Goal: Task Accomplishment & Management: Use online tool/utility

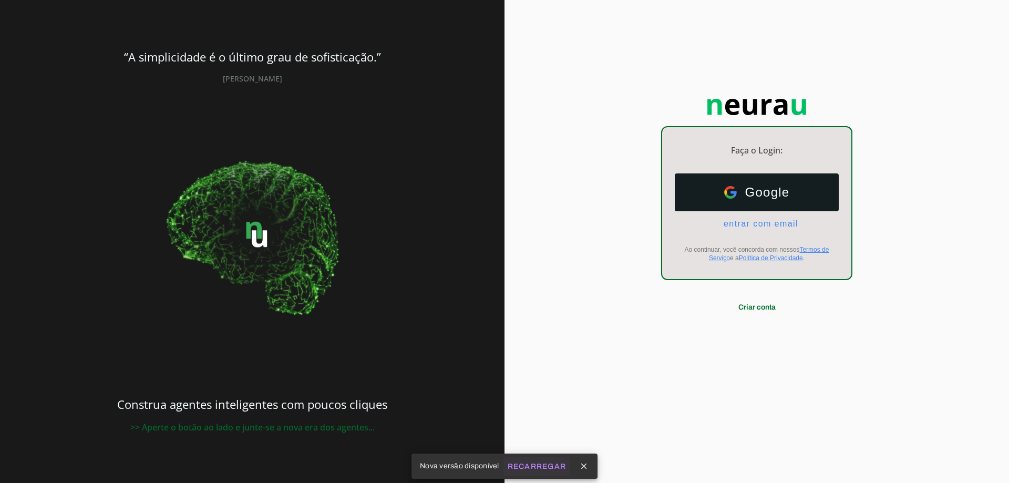
click at [0, 0] on slot "Recarregar" at bounding box center [0, 0] width 0 height 0
click at [748, 224] on span "entrar com email" at bounding box center [757, 223] width 83 height 9
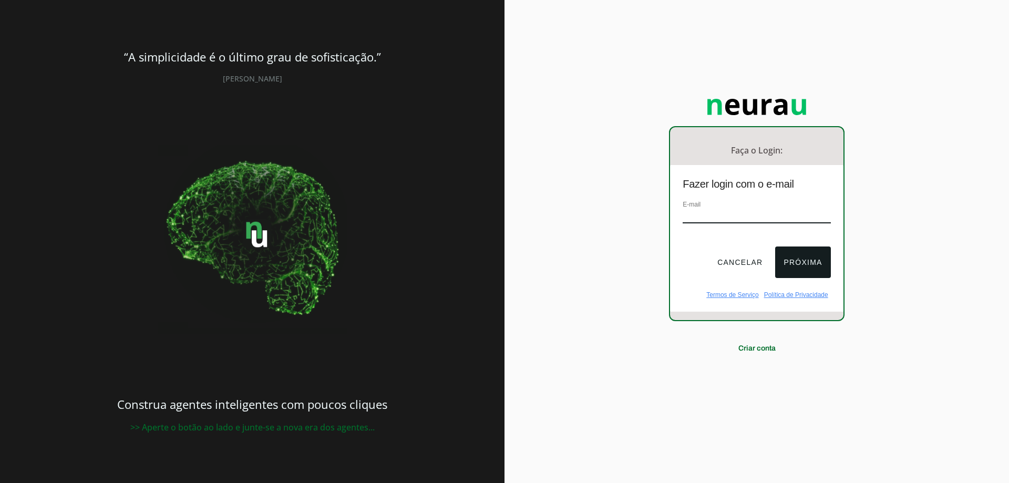
paste input "[PERSON_NAME][EMAIL_ADDRESS][DOMAIN_NAME]"
type input "[PERSON_NAME][EMAIL_ADDRESS][DOMAIN_NAME]"
click at [821, 259] on button "Próxima" at bounding box center [802, 263] width 55 height 32
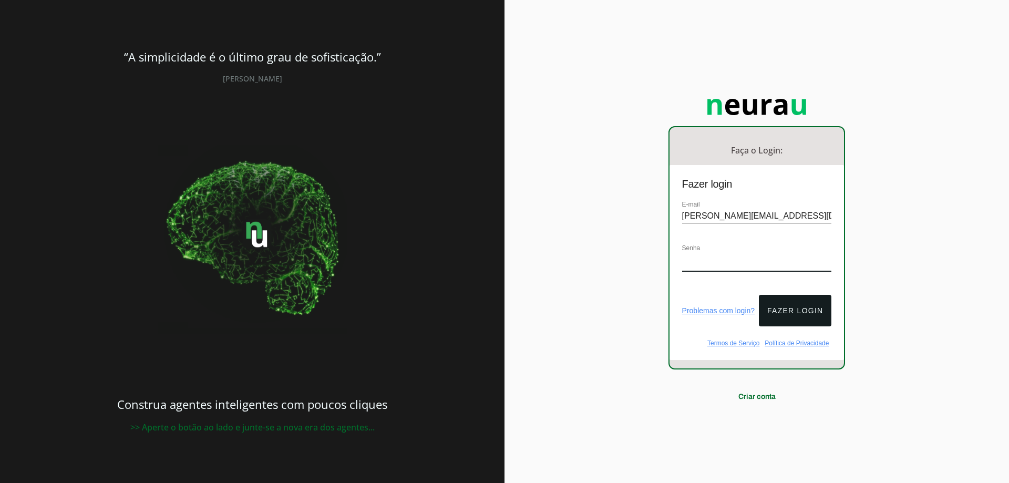
click at [775, 217] on input "[PERSON_NAME][EMAIL_ADDRESS][DOMAIN_NAME]" at bounding box center [757, 216] width 150 height 14
click at [510, 319] on div "Faça o Login: dashboard Ir para o dashboard Fazer login E-mail Senha O e-mail e…" at bounding box center [757, 241] width 505 height 483
drag, startPoint x: 723, startPoint y: 204, endPoint x: 717, endPoint y: 208, distance: 7.6
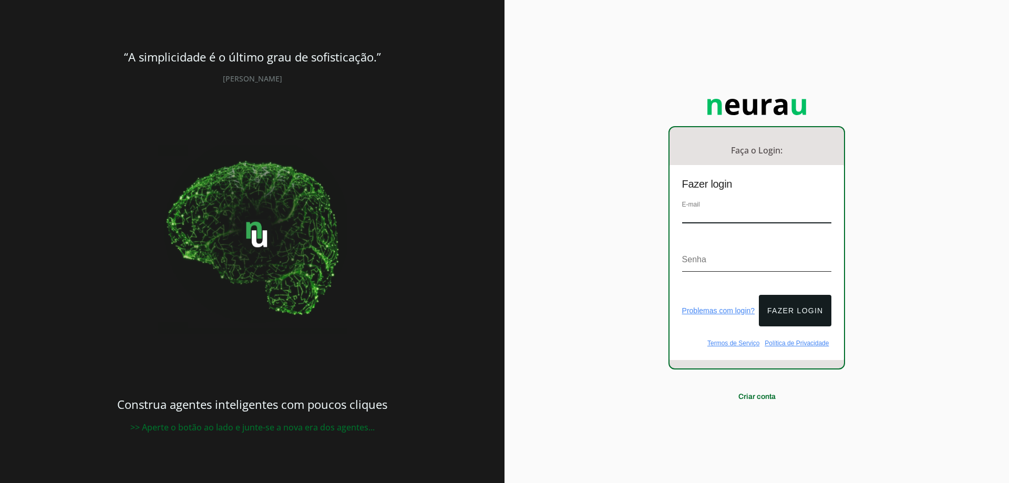
click at [723, 205] on div "E-mail" at bounding box center [757, 216] width 150 height 35
click at [716, 211] on input "email" at bounding box center [757, 216] width 150 height 14
paste input "Leonardo@neurau.com.br"
click at [687, 216] on input "Leonardo@neurau.com.br" at bounding box center [757, 216] width 150 height 14
type input "[PERSON_NAME][EMAIL_ADDRESS][DOMAIN_NAME]"
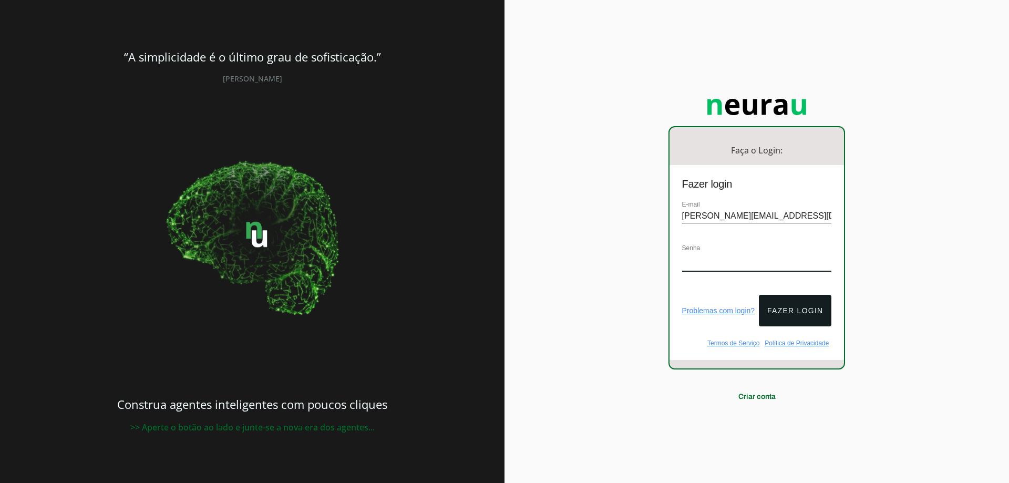
click at [758, 295] on div "Fazer login" at bounding box center [793, 311] width 77 height 32
click at [770, 298] on button "Fazer login" at bounding box center [795, 311] width 73 height 32
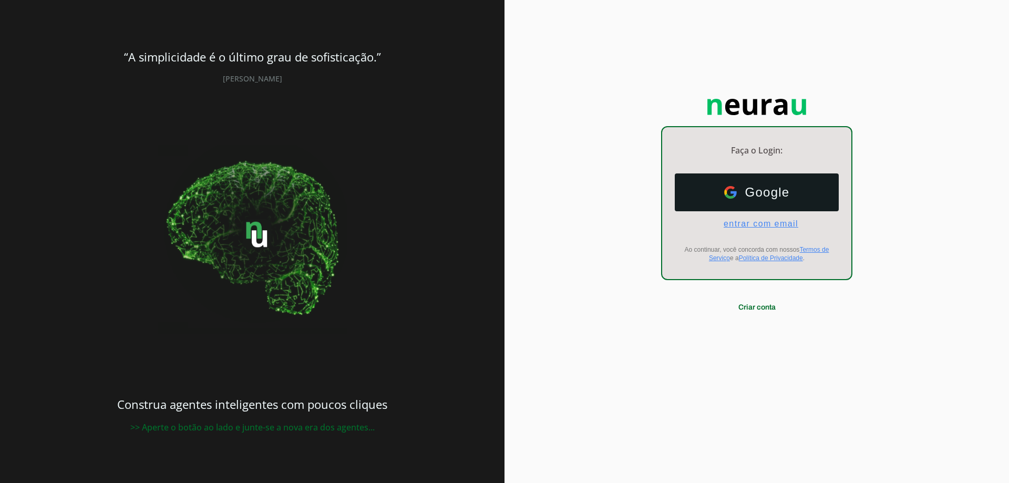
click at [757, 225] on span "entrar com email" at bounding box center [757, 223] width 83 height 9
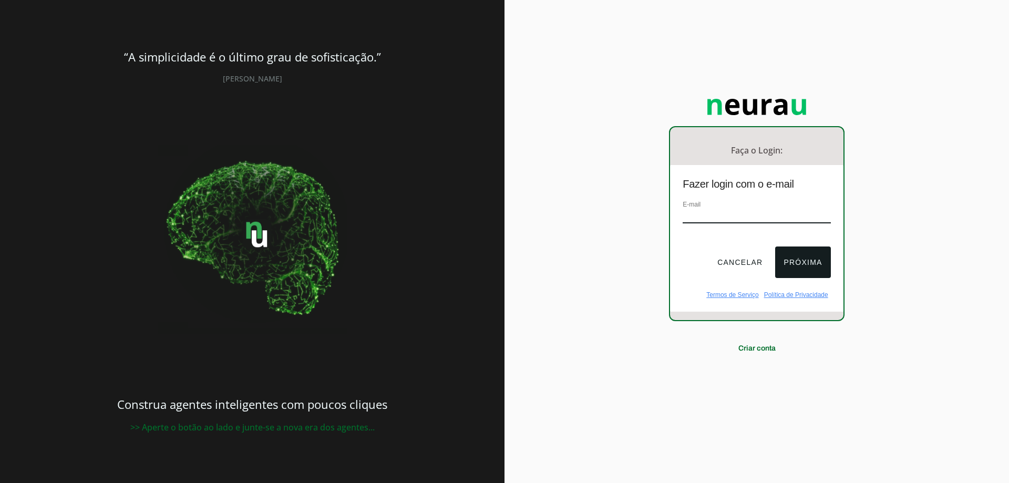
paste input "[PERSON_NAME][EMAIL_ADDRESS][DOMAIN_NAME]"
drag, startPoint x: 818, startPoint y: 283, endPoint x: 811, endPoint y: 261, distance: 23.1
click at [818, 282] on div "Cancelar Próxima" at bounding box center [756, 266] width 173 height 48
type input "[PERSON_NAME][EMAIL_ADDRESS][DOMAIN_NAME]"
click at [810, 259] on button "Próxima" at bounding box center [802, 263] width 55 height 32
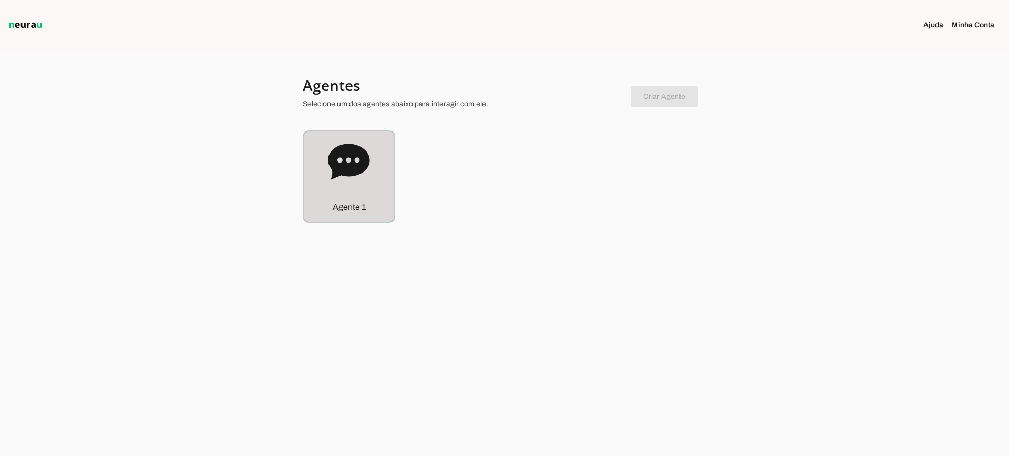
click at [355, 173] on icon at bounding box center [349, 162] width 42 height 36
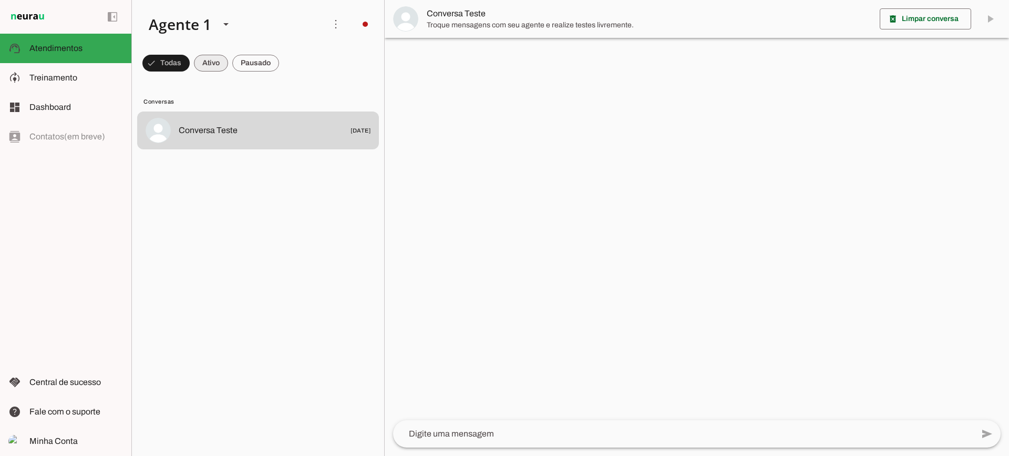
click at [218, 68] on span at bounding box center [211, 62] width 34 height 25
click at [262, 67] on span at bounding box center [255, 62] width 47 height 25
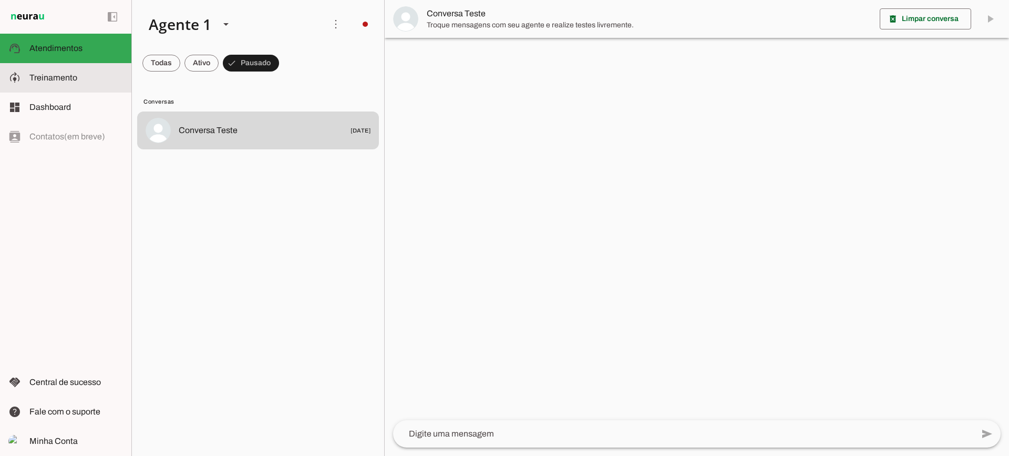
click at [105, 79] on slot at bounding box center [76, 78] width 94 height 13
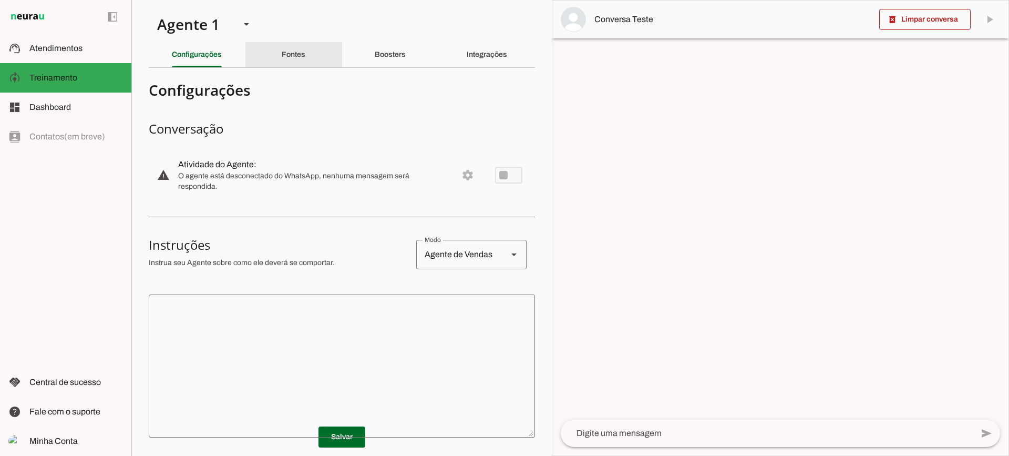
click at [283, 69] on section "Agente 1 Criar Agente Você atingiu o limite de IAs Neurau permitidas. Atualize …" at bounding box center [341, 228] width 421 height 456
click at [289, 48] on div "Fontes" at bounding box center [294, 54] width 24 height 25
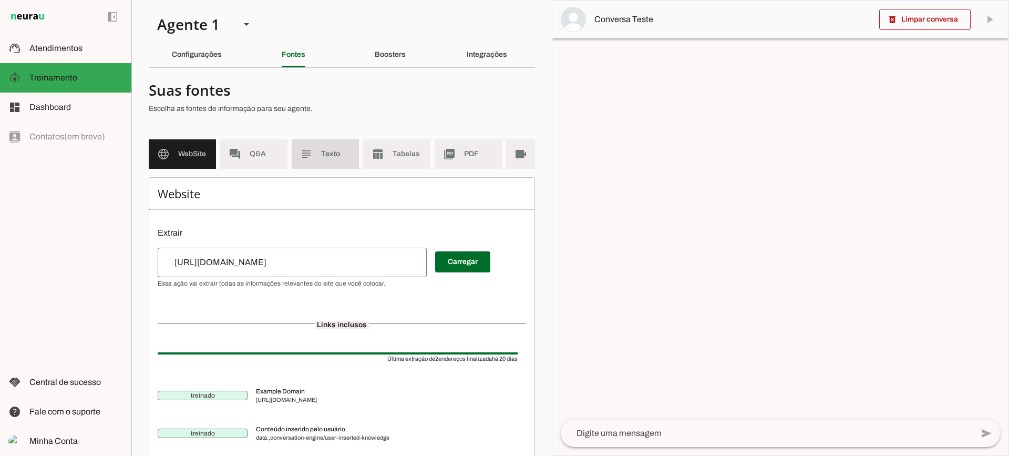
click at [316, 153] on md-item "subject Texto" at bounding box center [325, 153] width 67 height 29
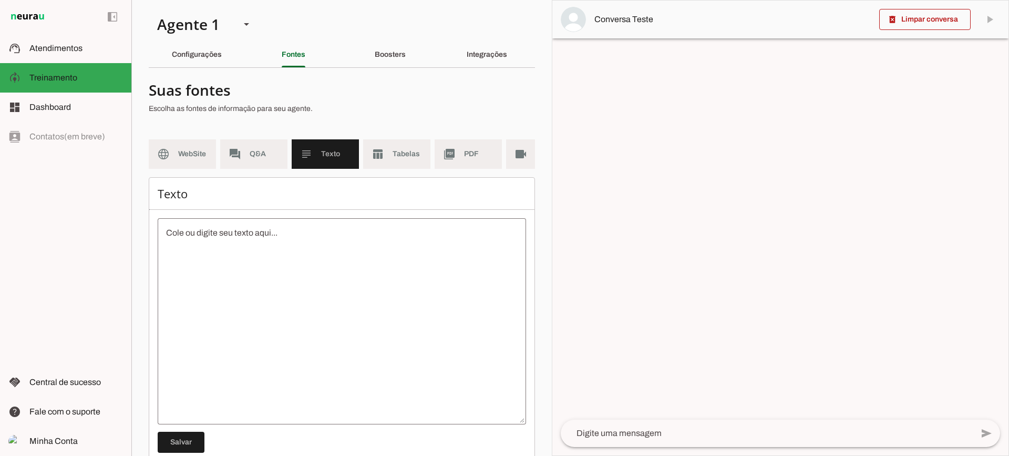
click at [365, 154] on md-item "table_chart Tabelas" at bounding box center [396, 153] width 67 height 29
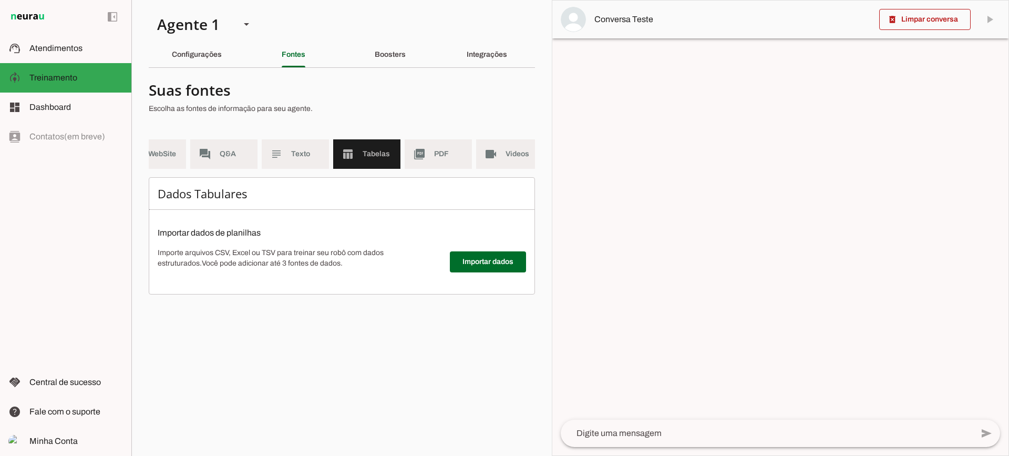
scroll to position [0, 38]
click at [436, 152] on span "PDF" at bounding box center [440, 154] width 29 height 11
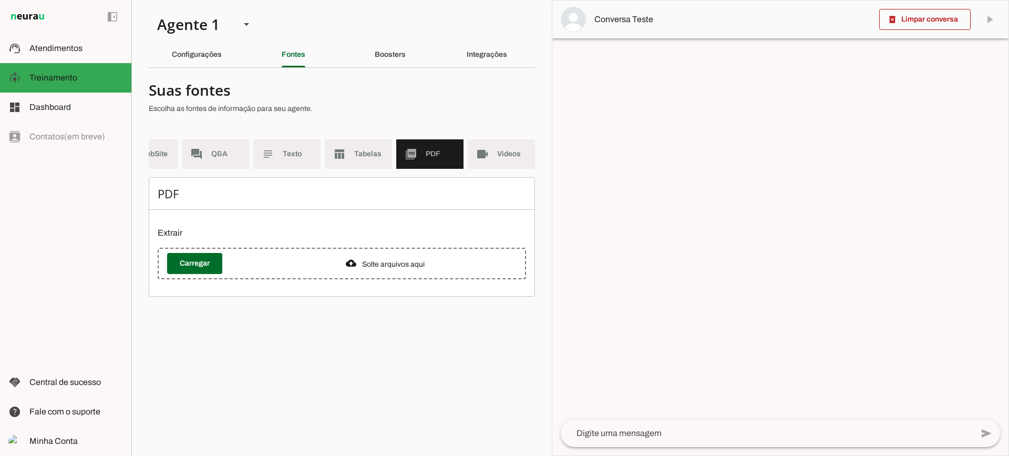
click at [476, 155] on md-item "videocam Videos" at bounding box center [501, 153] width 67 height 29
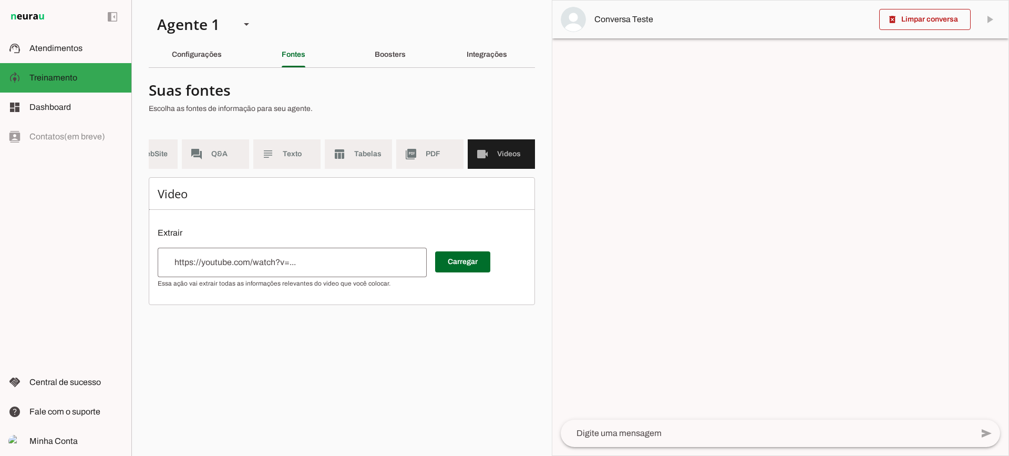
click at [430, 146] on md-item "picture_as_pdf PDF" at bounding box center [429, 153] width 67 height 29
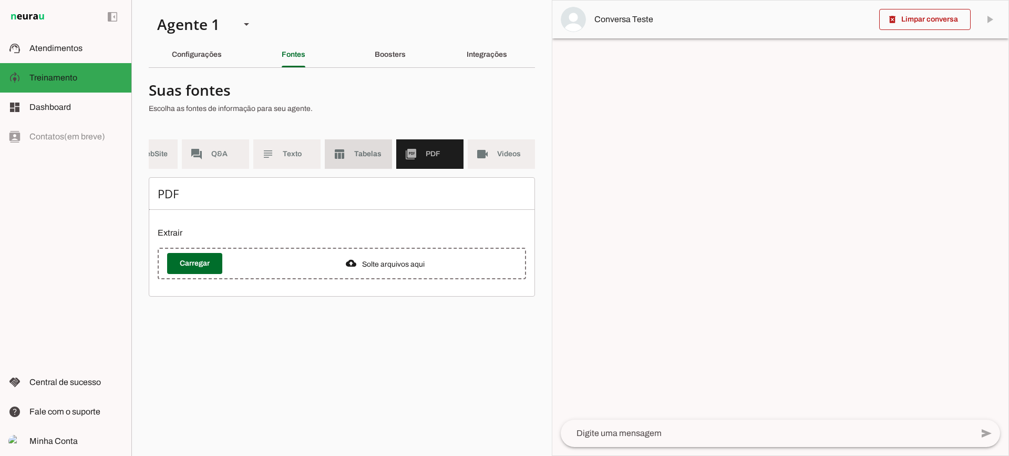
click at [363, 145] on md-item "table_chart Tabelas" at bounding box center [358, 153] width 67 height 29
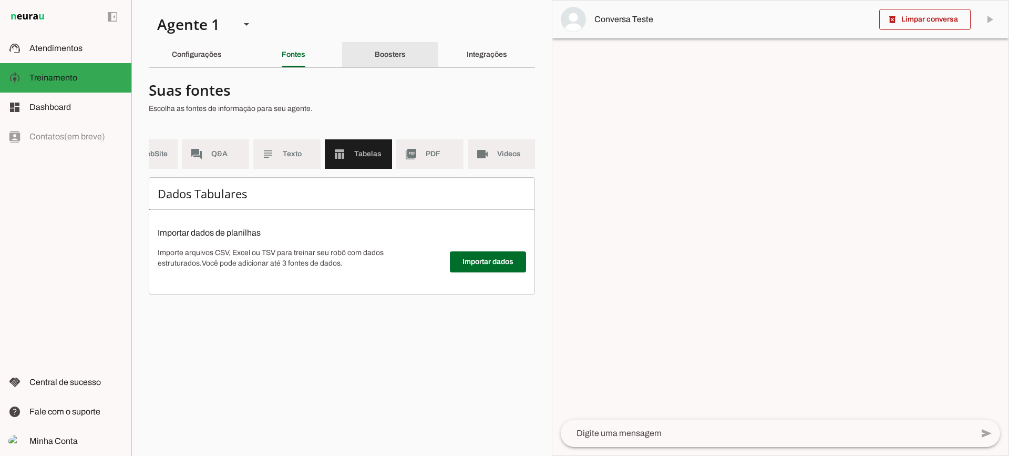
click at [389, 62] on div "Boosters" at bounding box center [390, 54] width 31 height 25
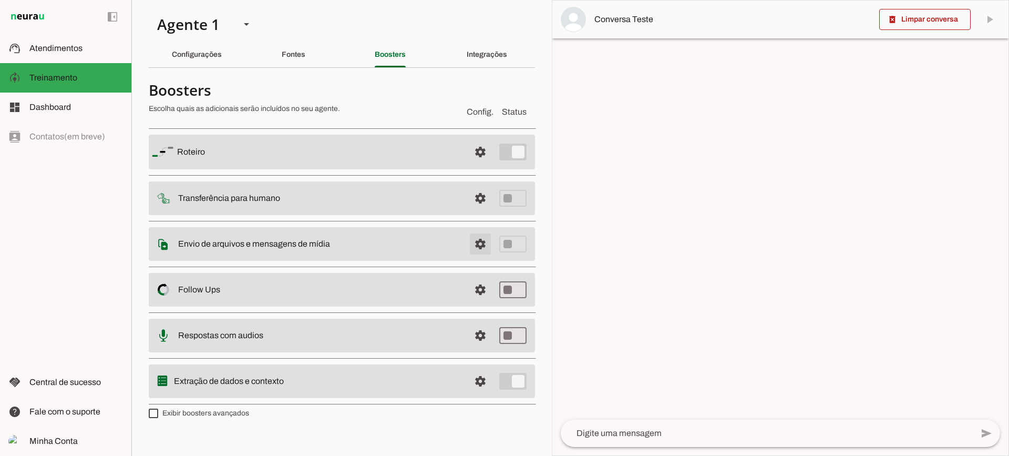
click at [477, 243] on span at bounding box center [480, 243] width 25 height 25
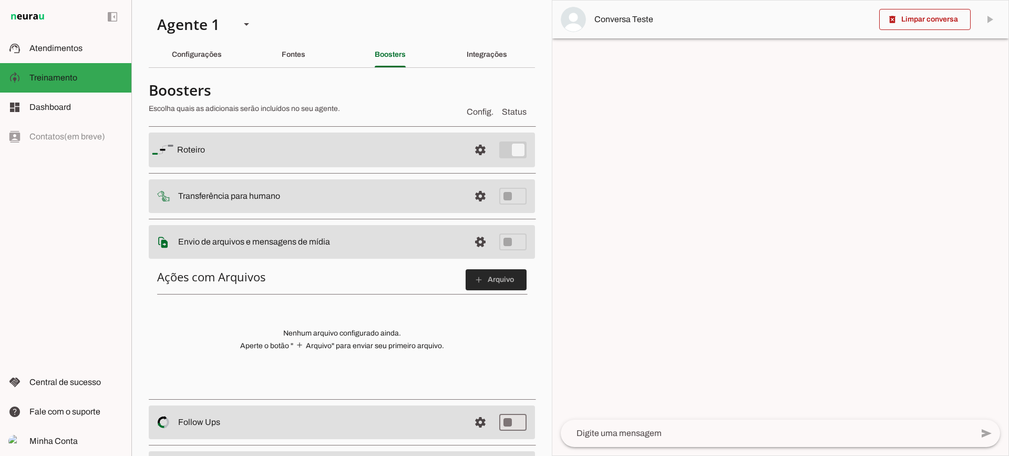
click at [496, 280] on span at bounding box center [496, 279] width 61 height 25
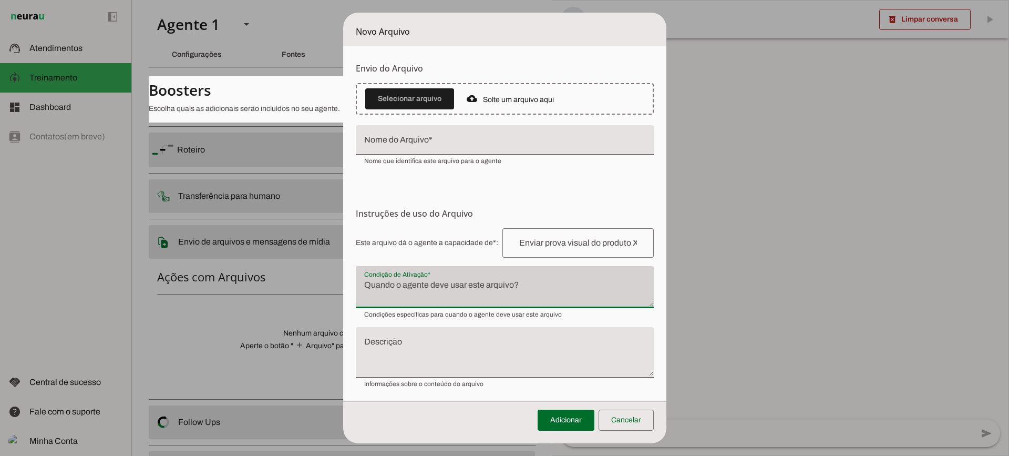
click at [447, 275] on div at bounding box center [505, 287] width 298 height 42
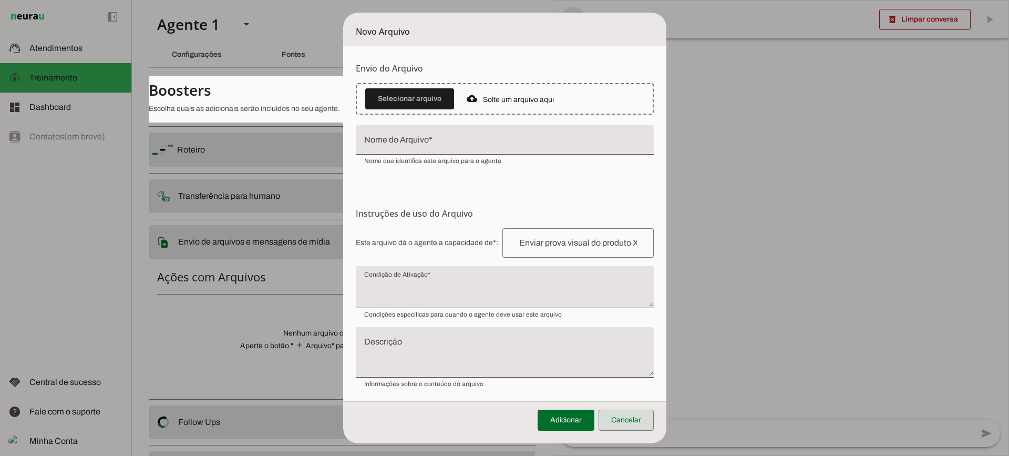
click at [622, 417] on span at bounding box center [626, 419] width 55 height 25
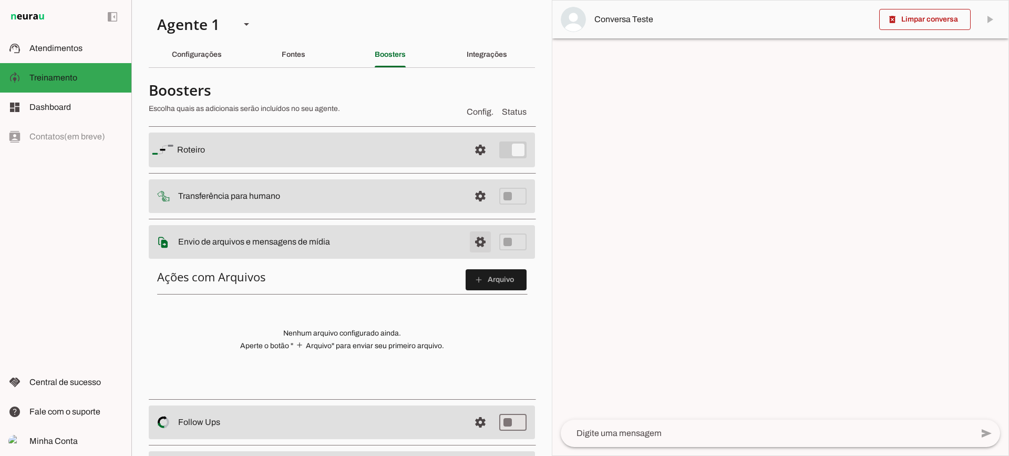
click at [471, 243] on span at bounding box center [480, 241] width 25 height 25
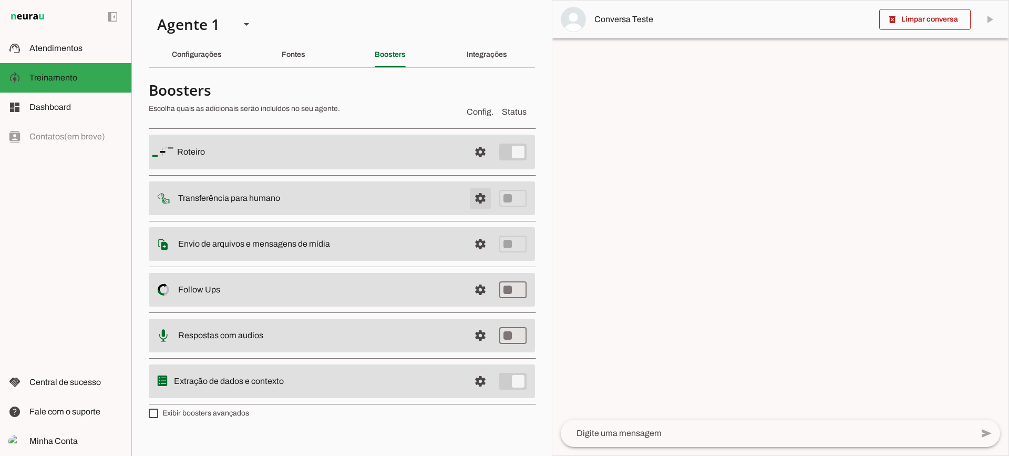
click at [476, 196] on span at bounding box center [480, 198] width 25 height 25
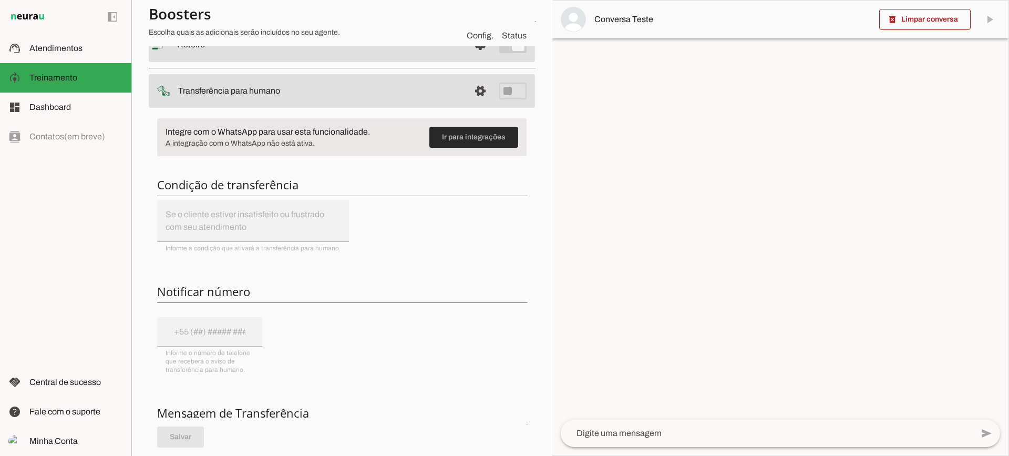
scroll to position [53, 0]
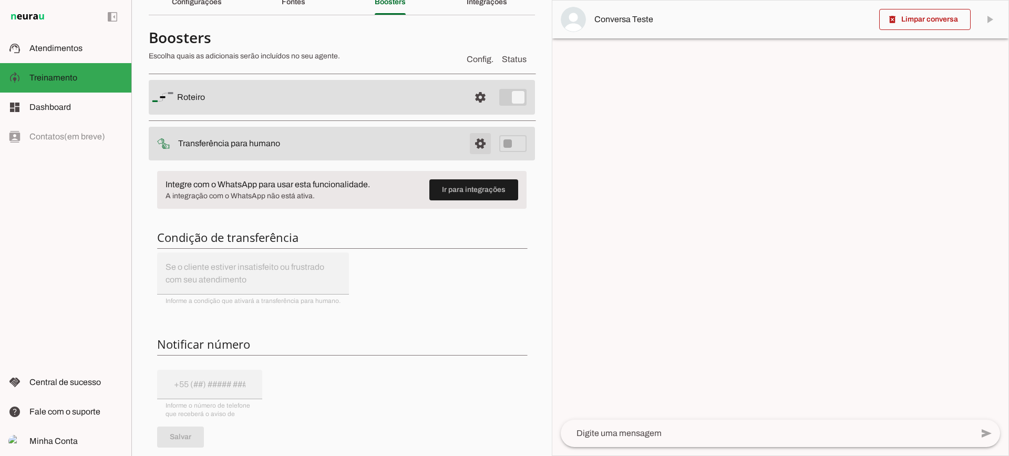
click at [474, 144] on span at bounding box center [480, 143] width 25 height 25
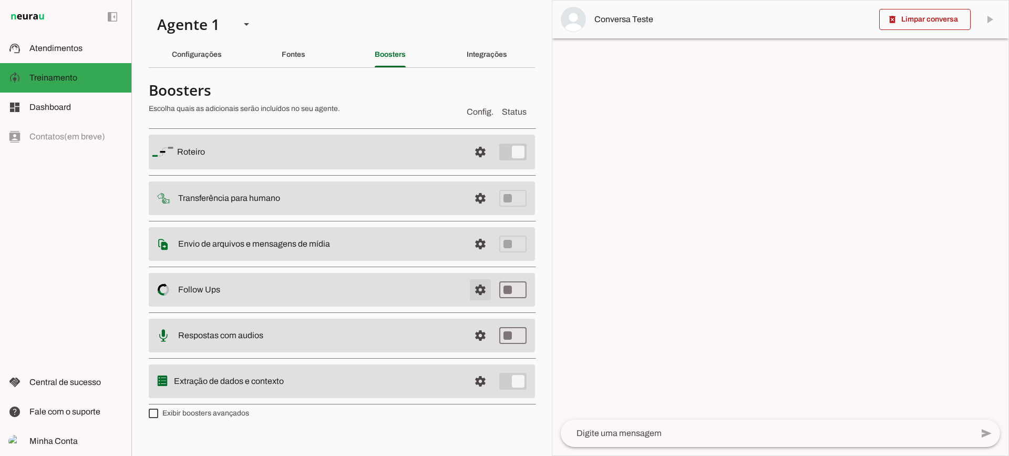
click at [475, 286] on span at bounding box center [480, 289] width 25 height 25
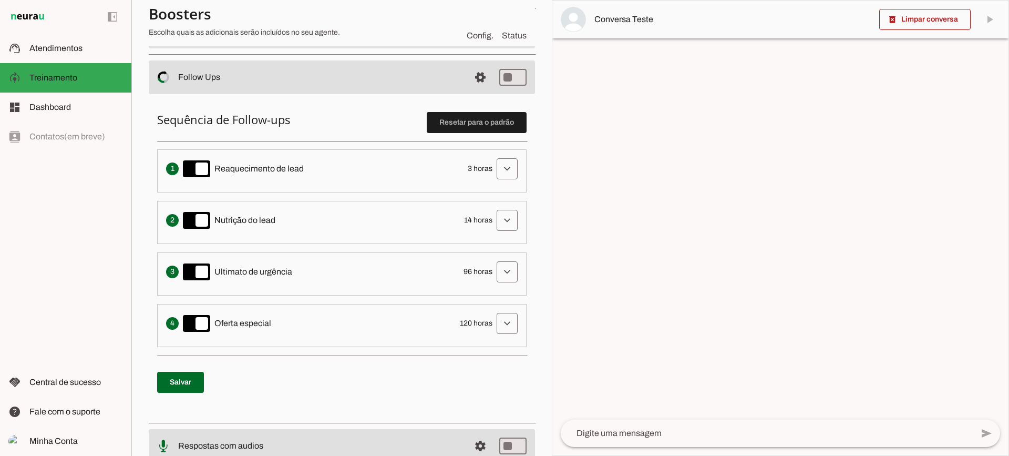
scroll to position [158, 0]
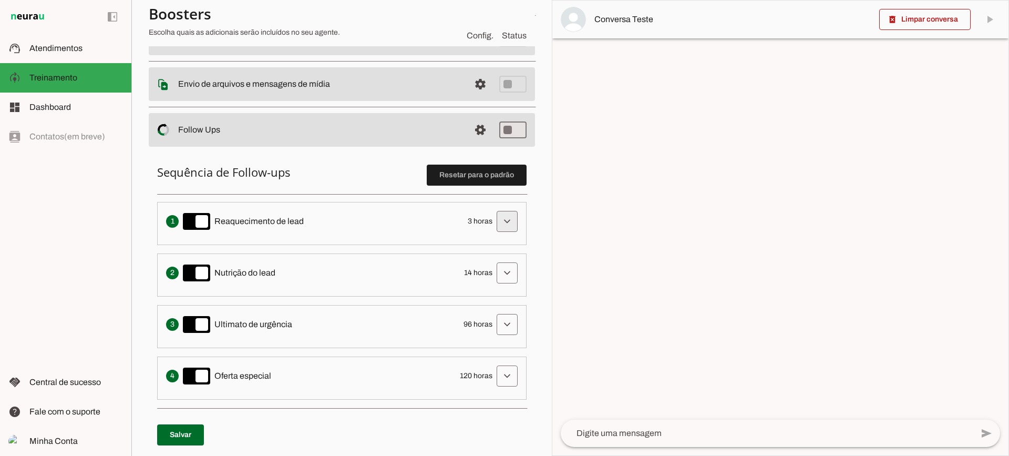
click at [496, 222] on span at bounding box center [507, 221] width 25 height 25
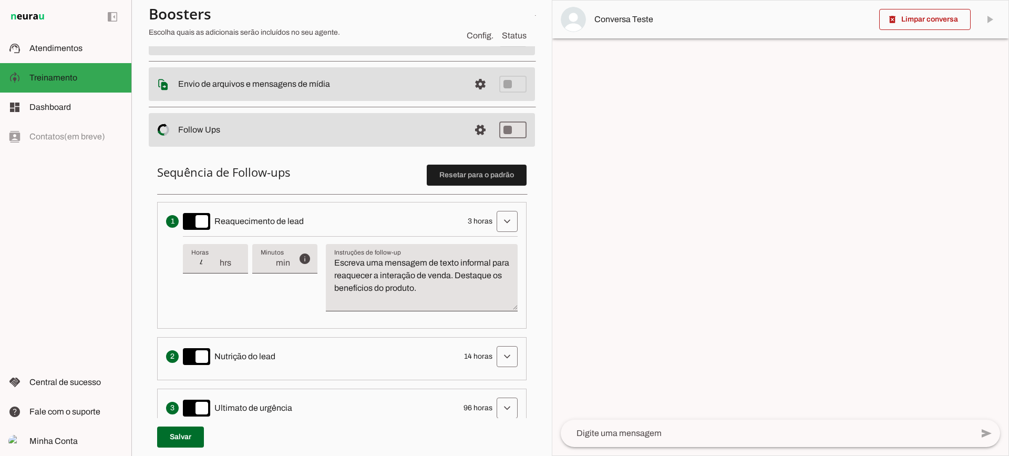
type input "4"
type md-filled-text-field "4"
click at [213, 259] on input "4" at bounding box center [204, 263] width 27 height 13
type input "5"
type md-filled-text-field "5"
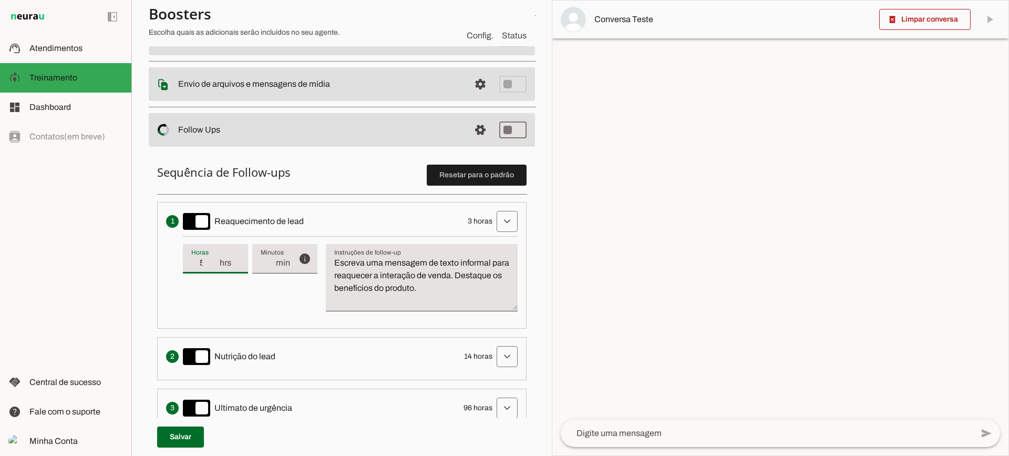
click at [213, 259] on input "5" at bounding box center [204, 263] width 27 height 13
type input "6"
type md-filled-text-field "6"
click at [213, 259] on input "6" at bounding box center [204, 263] width 27 height 13
type input "5"
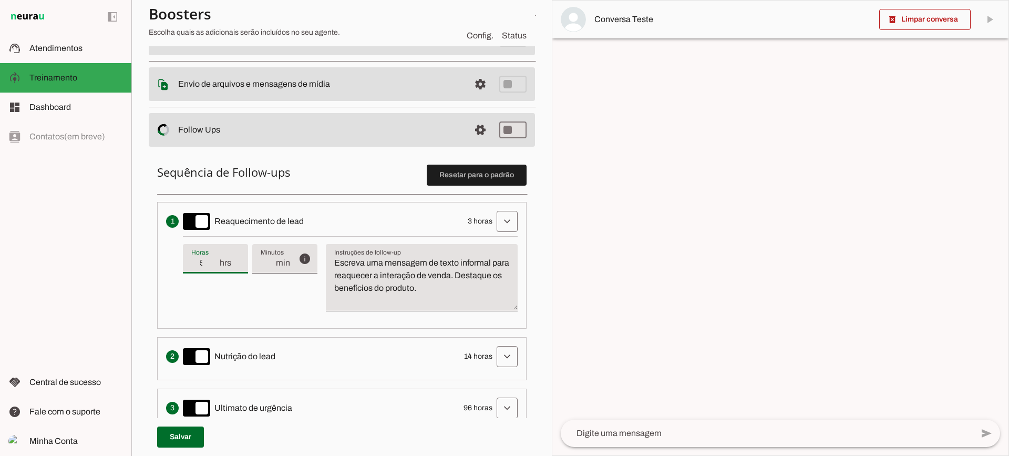
type md-filled-text-field "5"
click at [214, 264] on input "5" at bounding box center [204, 263] width 27 height 13
type input "4"
type md-filled-text-field "4"
click at [214, 264] on input "4" at bounding box center [204, 263] width 27 height 13
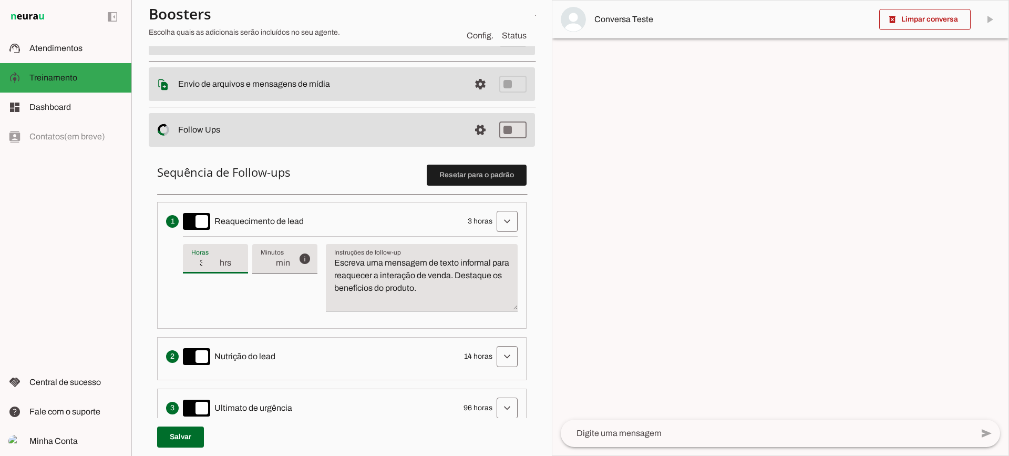
type input "3"
type md-filled-text-field "3"
click at [214, 264] on input "3" at bounding box center [204, 263] width 27 height 13
type input "2"
type md-filled-text-field "2"
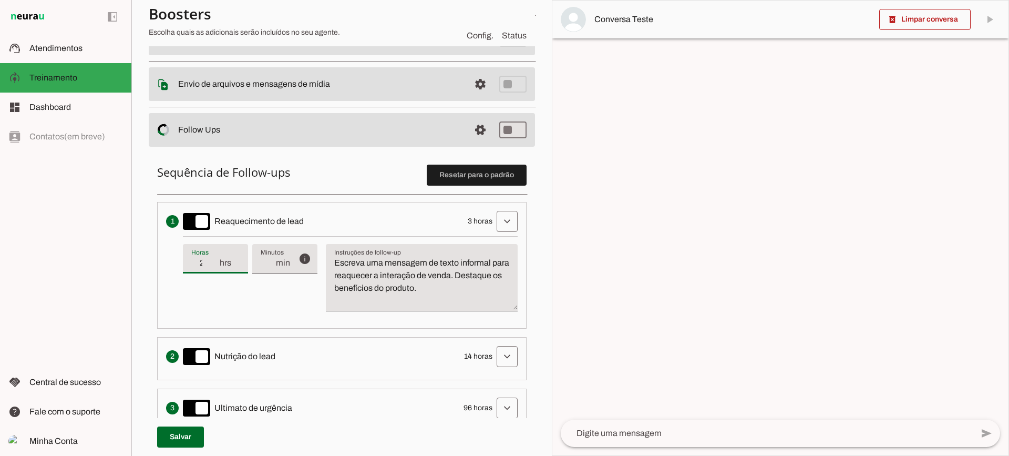
click at [214, 264] on input "2" at bounding box center [204, 263] width 27 height 13
type input "1"
type md-filled-text-field "1"
click at [214, 264] on input "1" at bounding box center [204, 263] width 27 height 13
type input "0"
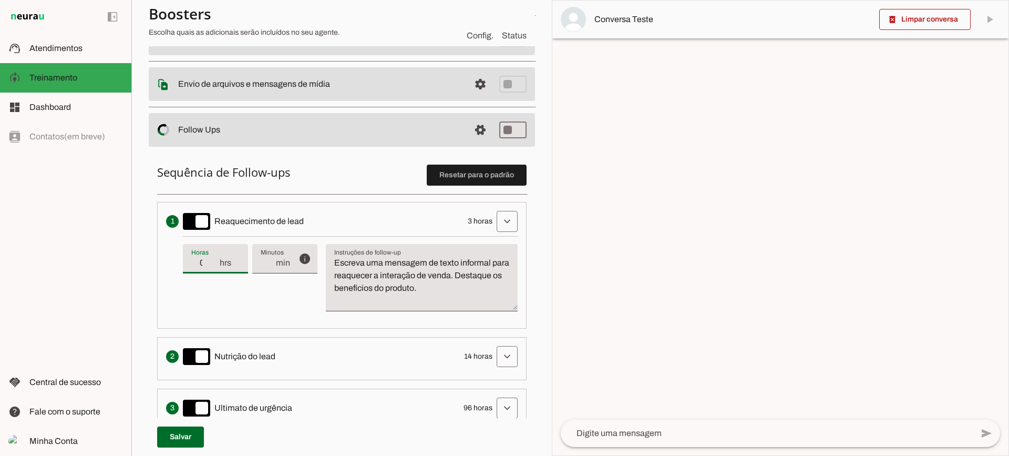
type md-filled-text-field "0"
click at [214, 264] on input "0" at bounding box center [204, 263] width 27 height 13
type input "1"
type md-filled-text-field "1"
click at [214, 258] on input "1" at bounding box center [204, 263] width 27 height 13
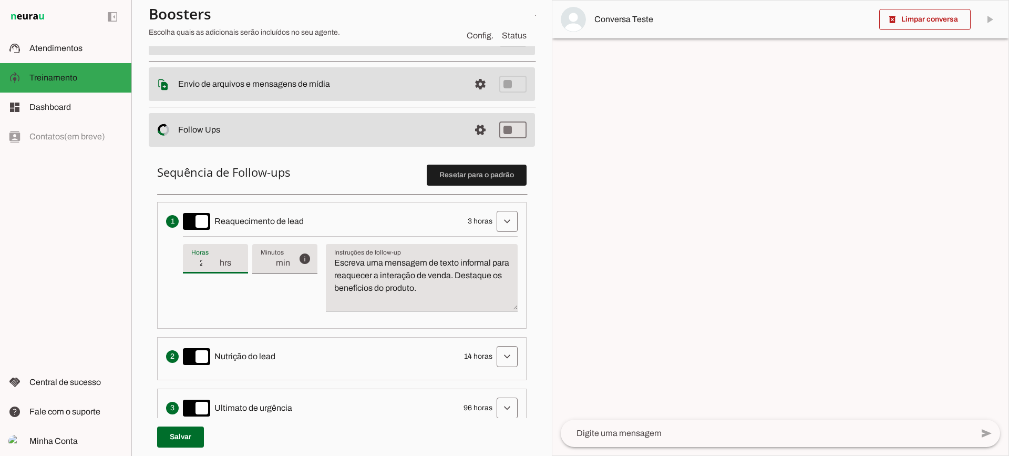
type input "2"
type md-filled-text-field "2"
click at [214, 258] on input "2" at bounding box center [204, 263] width 27 height 13
type input "3"
type md-filled-text-field "3"
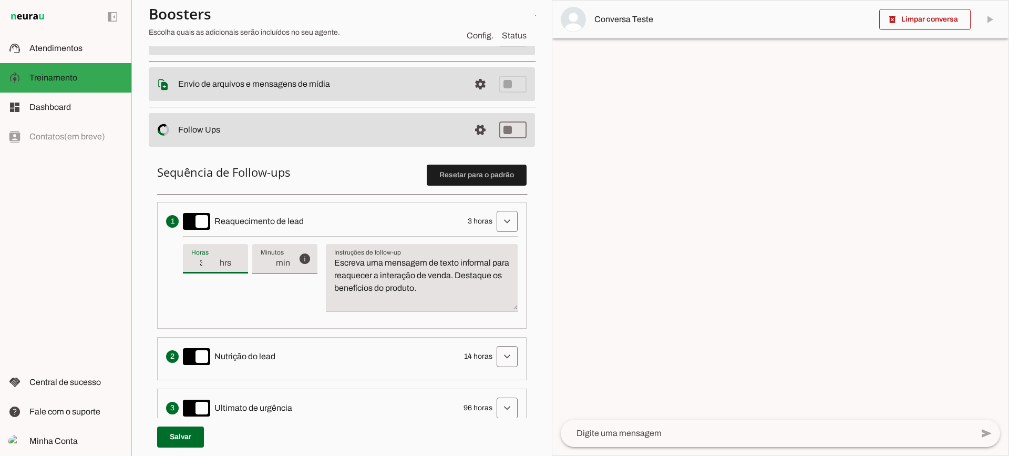
click at [214, 258] on input "3" at bounding box center [204, 263] width 27 height 13
type input "4"
type md-filled-text-field "4"
click at [214, 258] on input "4" at bounding box center [204, 263] width 27 height 13
type input "5"
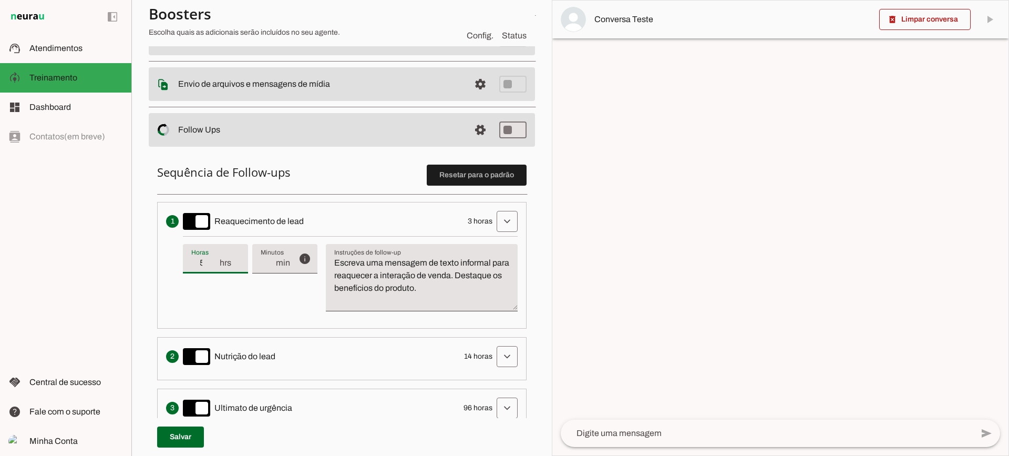
type md-filled-text-field "5"
click at [214, 258] on input "5" at bounding box center [204, 263] width 27 height 13
type input "4"
type md-filled-text-field "4"
click at [214, 266] on input "4" at bounding box center [204, 263] width 27 height 13
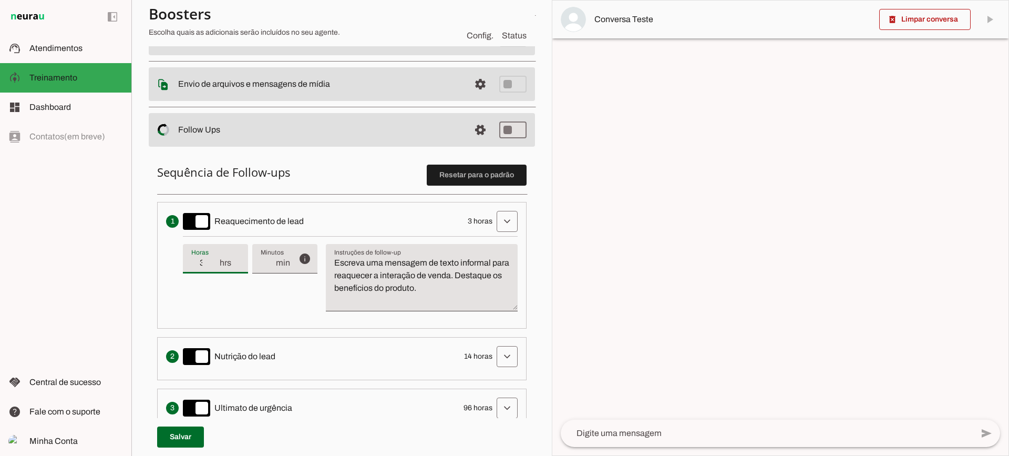
type input "3"
type md-filled-text-field "3"
click at [214, 266] on input "3" at bounding box center [204, 263] width 27 height 13
type input "2"
type md-filled-text-field "2"
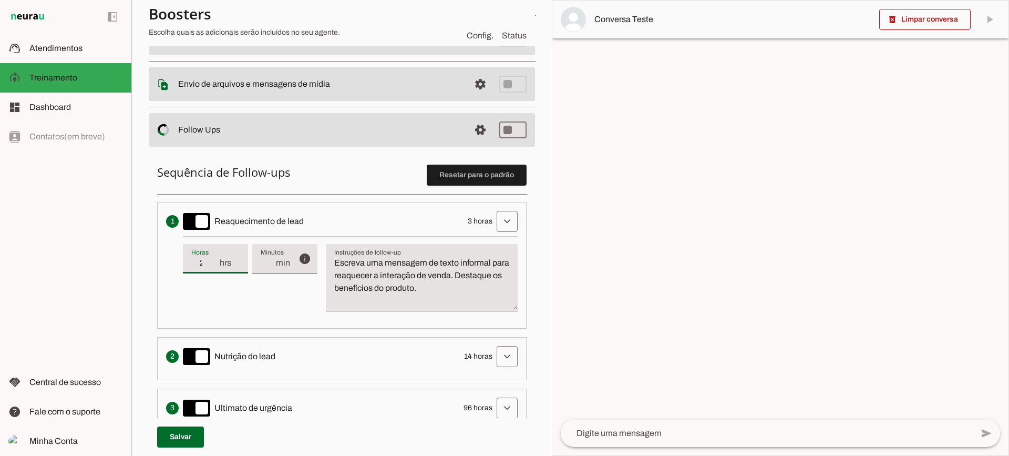
click at [214, 266] on input "2" at bounding box center [204, 263] width 27 height 13
type input "3"
type md-filled-text-field "3"
click at [215, 261] on input "3" at bounding box center [204, 263] width 27 height 13
drag, startPoint x: 476, startPoint y: 295, endPoint x: 314, endPoint y: 241, distance: 170.7
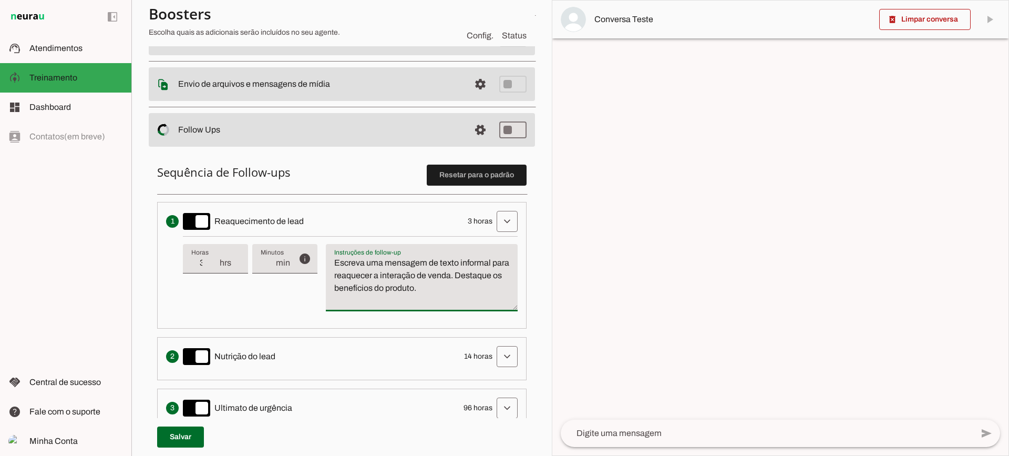
click at [314, 241] on div "info Tempo de atraso / inatividade O tempo de atraso é o tempo de inatividade d…" at bounding box center [350, 278] width 335 height 84
type textarea "Escreva uma mensagem de texto informal para reaquecer a interação de venda. Des…"
drag, startPoint x: 377, startPoint y: 288, endPoint x: 376, endPoint y: 282, distance: 6.0
click at [377, 288] on textarea "Escreva uma mensagem de texto informal para reaquecer a interação de venda. Des…" at bounding box center [422, 282] width 192 height 50
click at [495, 221] on span at bounding box center [507, 221] width 25 height 25
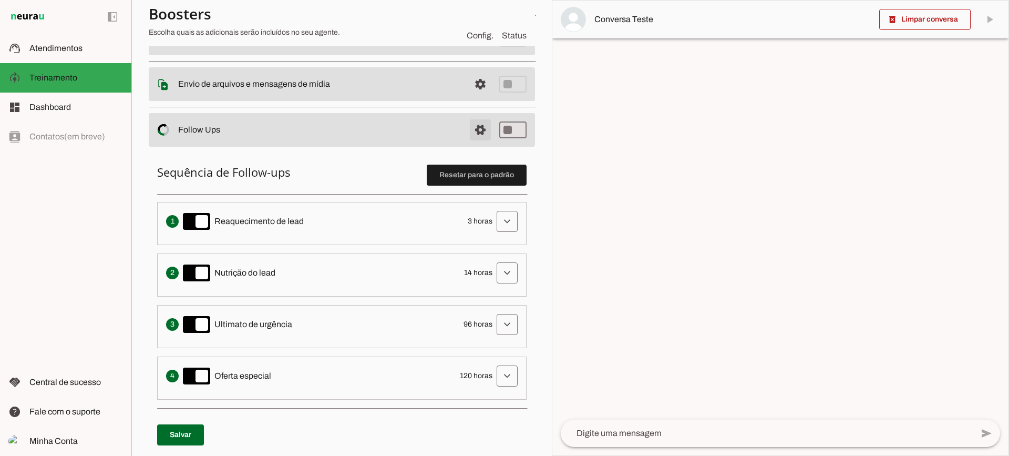
click at [483, 131] on span at bounding box center [480, 129] width 25 height 25
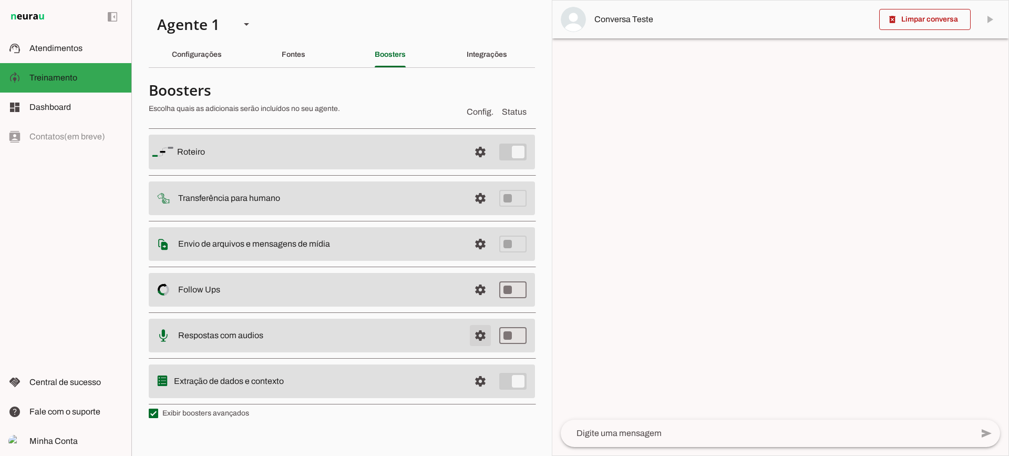
click at [470, 332] on span at bounding box center [480, 335] width 25 height 25
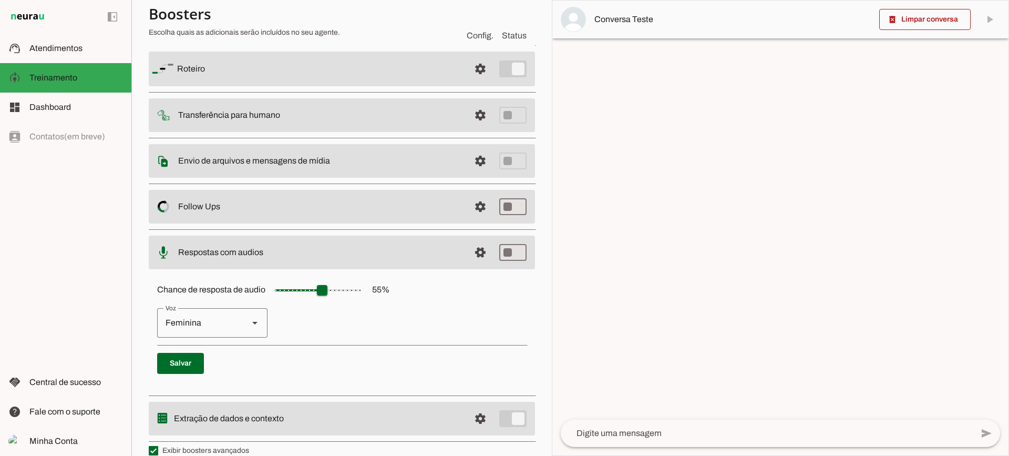
scroll to position [96, 0]
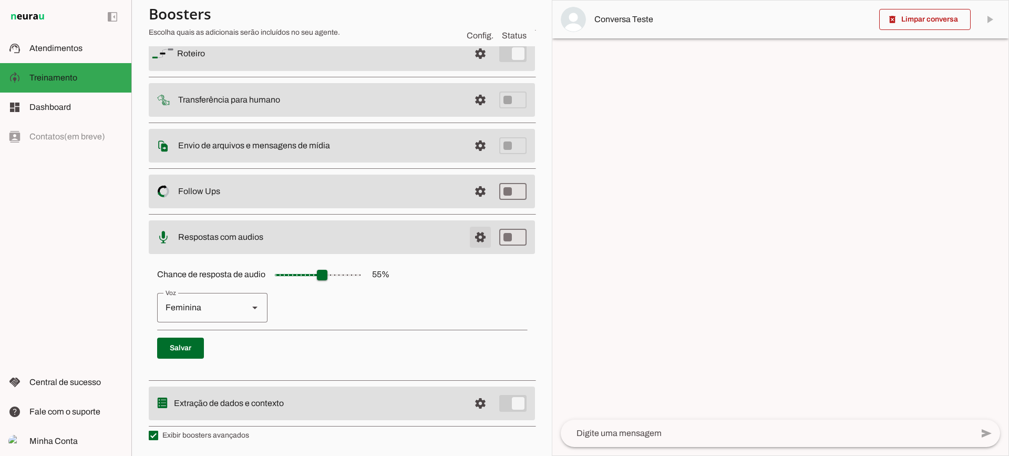
click at [471, 237] on span at bounding box center [480, 236] width 25 height 25
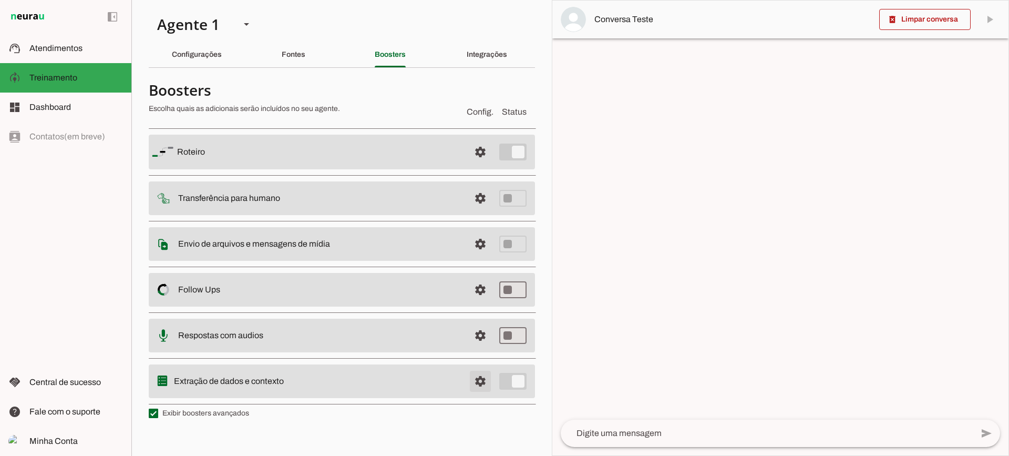
click at [485, 385] on span at bounding box center [480, 381] width 25 height 25
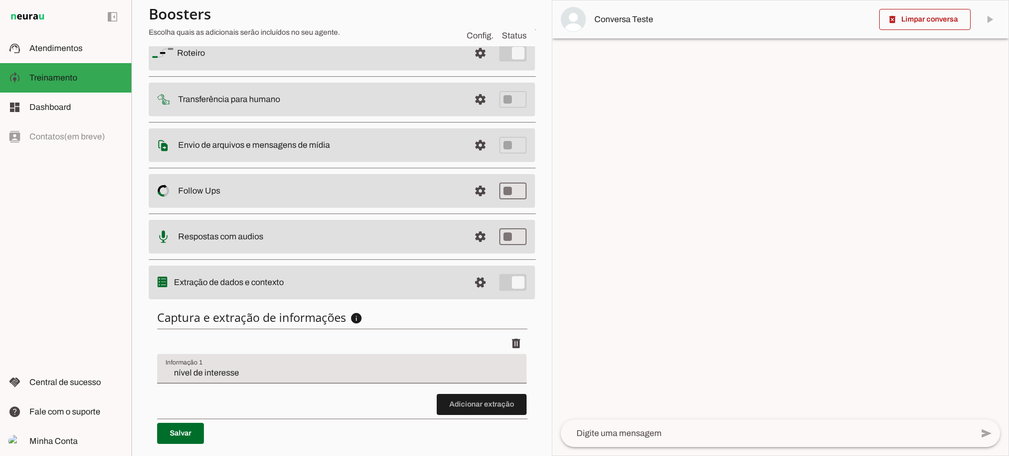
scroll to position [129, 0]
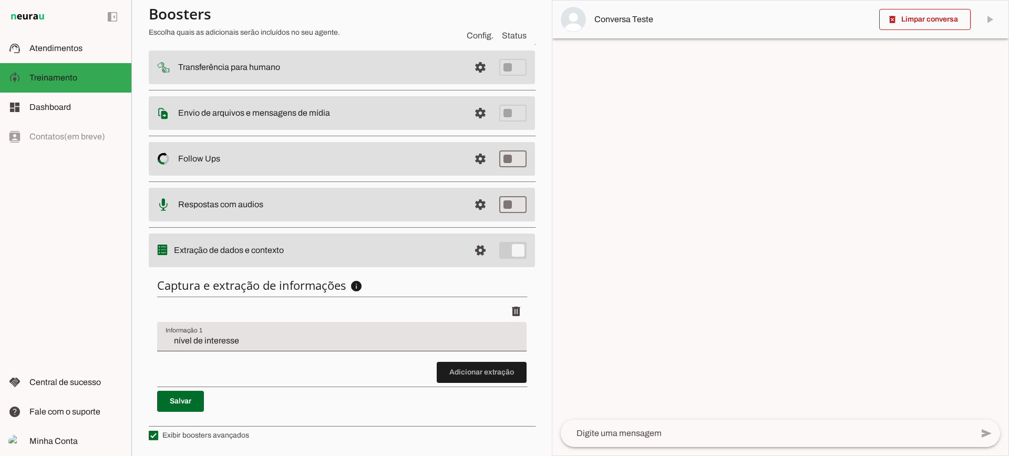
click at [219, 351] on li "delete" at bounding box center [342, 331] width 370 height 61
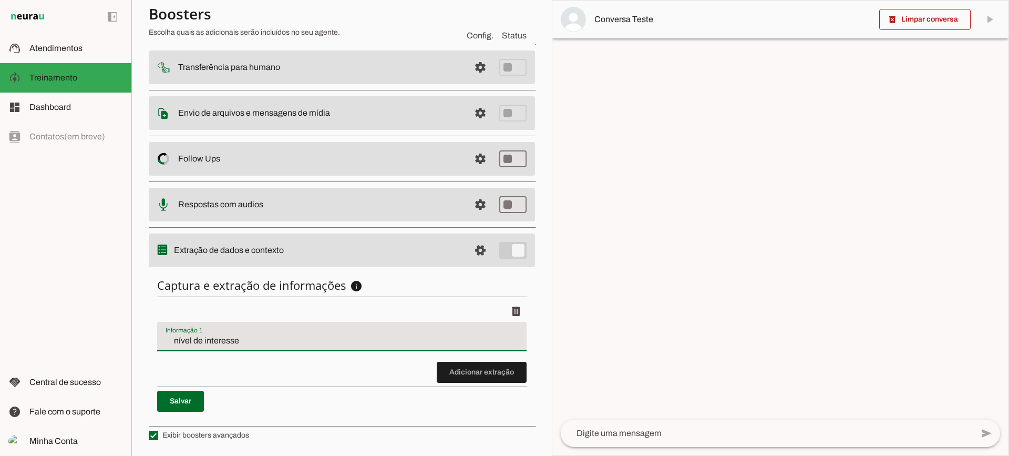
click at [218, 346] on input "nível de interesse" at bounding box center [342, 340] width 353 height 13
click at [455, 362] on span at bounding box center [482, 372] width 90 height 25
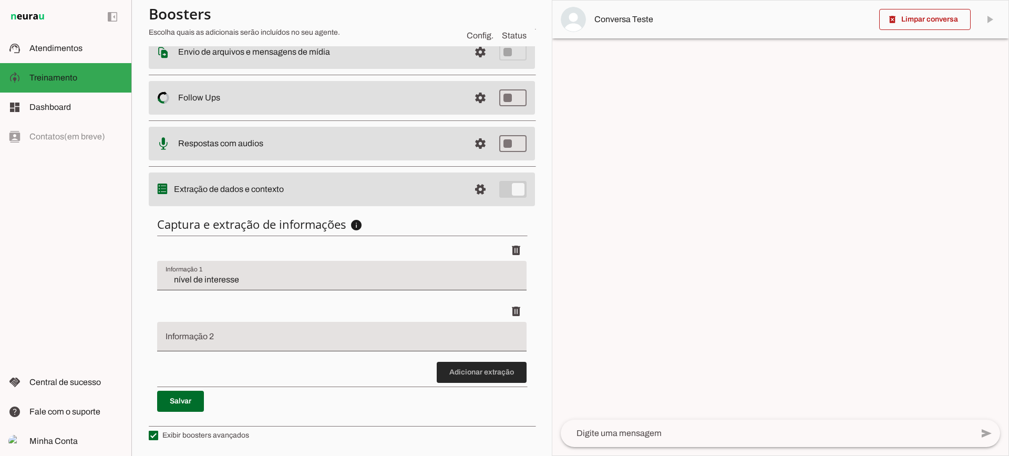
click at [467, 366] on span at bounding box center [482, 372] width 90 height 25
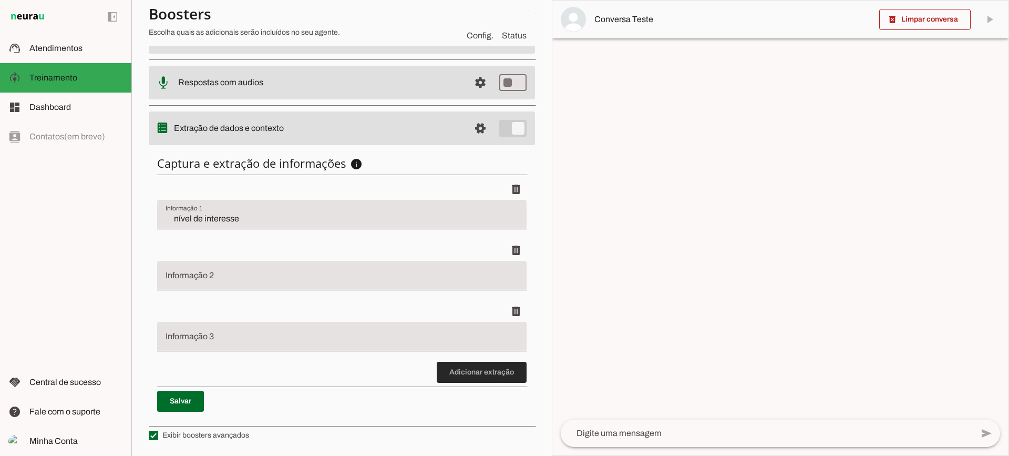
click at [482, 384] on span at bounding box center [482, 372] width 90 height 25
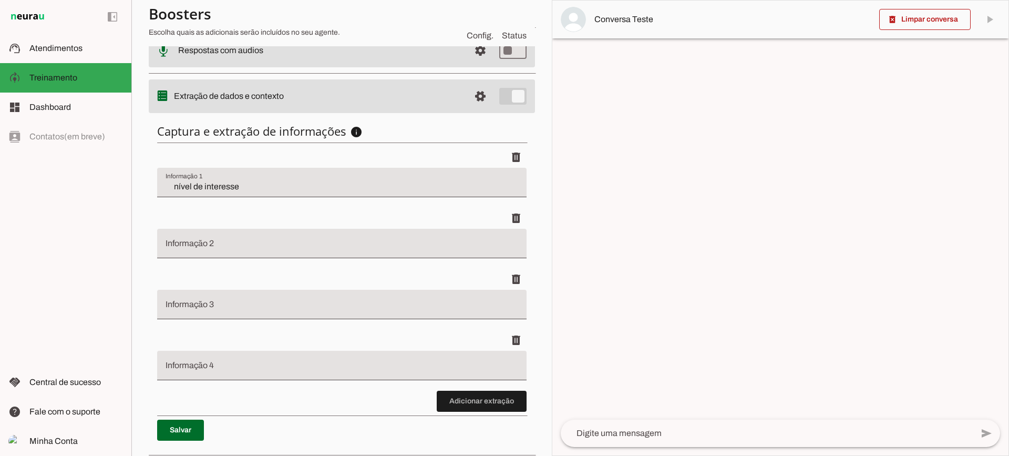
scroll to position [312, 0]
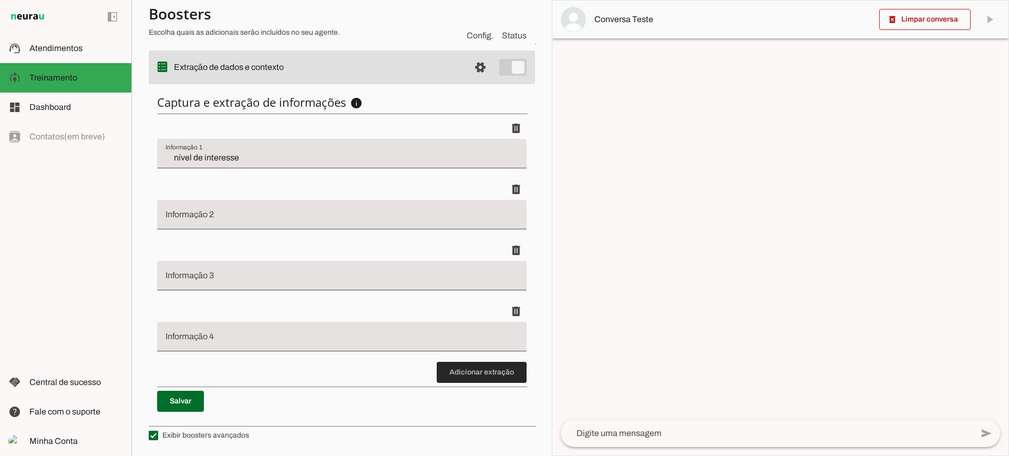
click at [458, 380] on span at bounding box center [482, 372] width 90 height 25
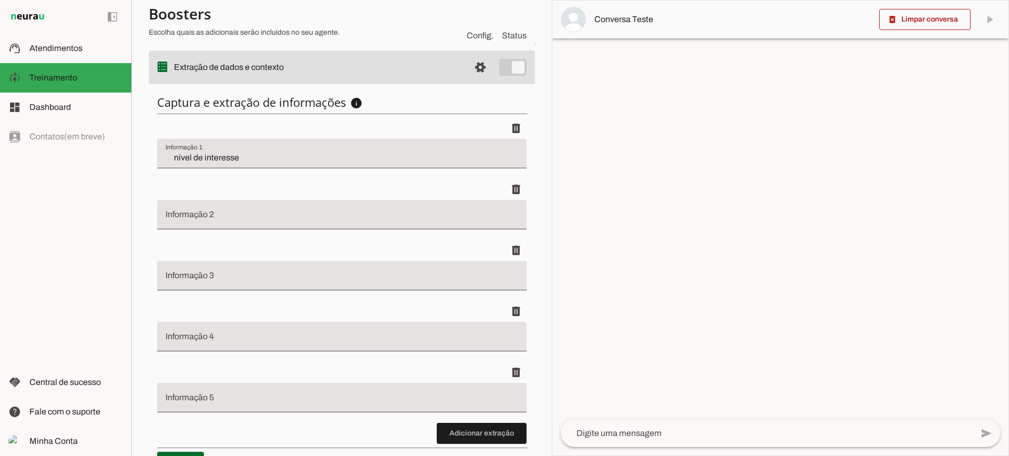
click at [249, 175] on li "delete" at bounding box center [342, 148] width 370 height 61
click at [242, 208] on div at bounding box center [342, 214] width 370 height 29
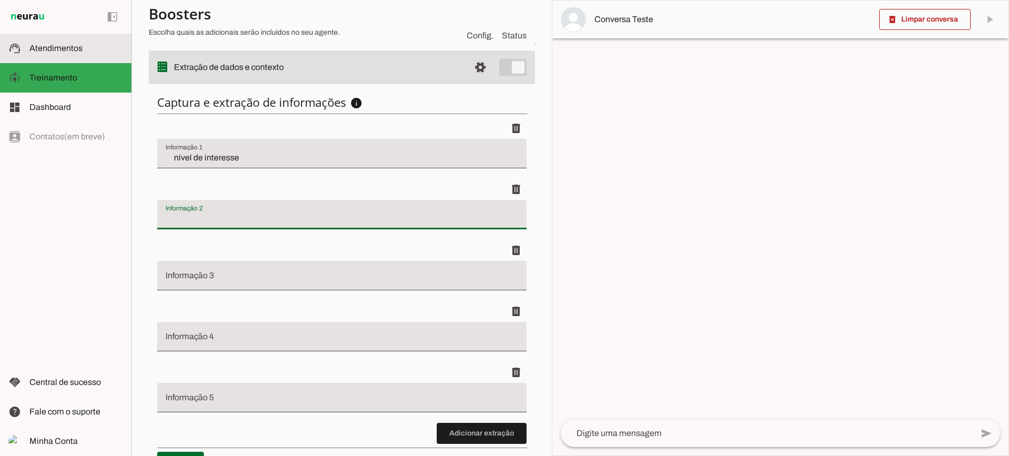
click at [82, 49] on slot at bounding box center [76, 48] width 94 height 13
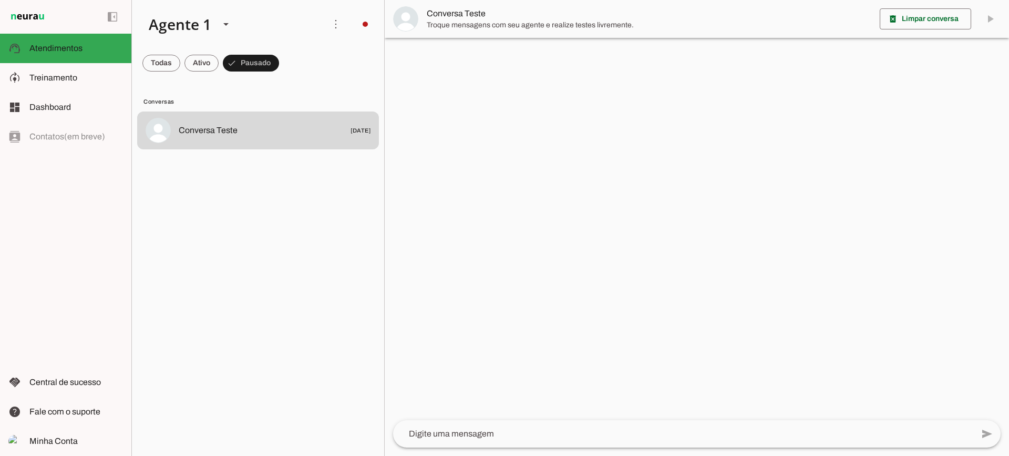
click at [433, 22] on span "Troque mensagens com seu agente e realize testes livremente." at bounding box center [649, 25] width 445 height 11
